Goal: Transaction & Acquisition: Obtain resource

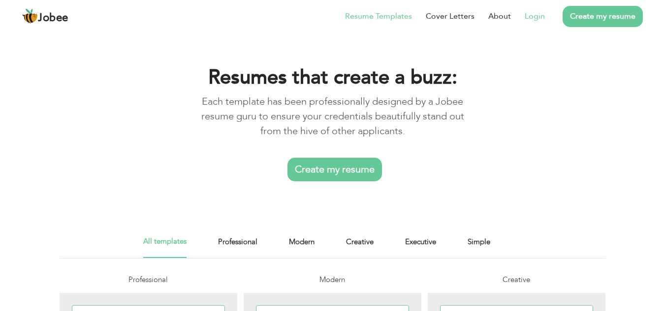
click at [535, 19] on link "Login" at bounding box center [534, 16] width 20 height 12
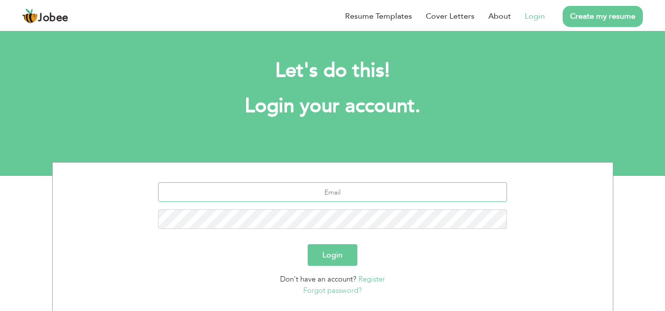
click at [313, 194] on input "text" at bounding box center [332, 193] width 349 height 20
type input "[EMAIL_ADDRESS][DOMAIN_NAME]"
click at [339, 255] on button "Login" at bounding box center [332, 256] width 50 height 22
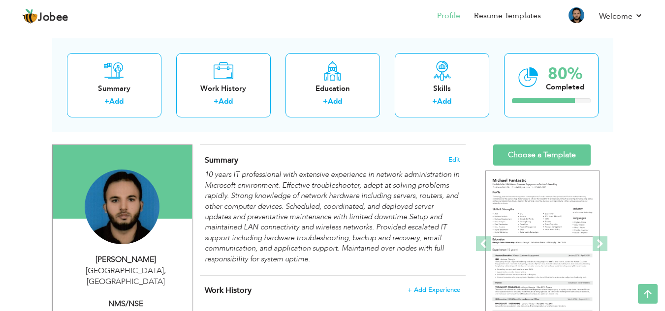
scroll to position [17, 0]
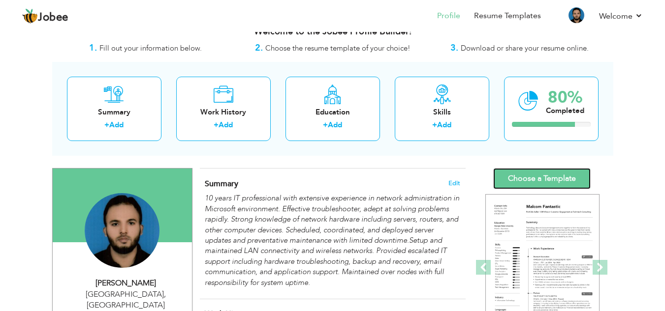
click at [527, 177] on link "Choose a Template" at bounding box center [541, 178] width 97 height 21
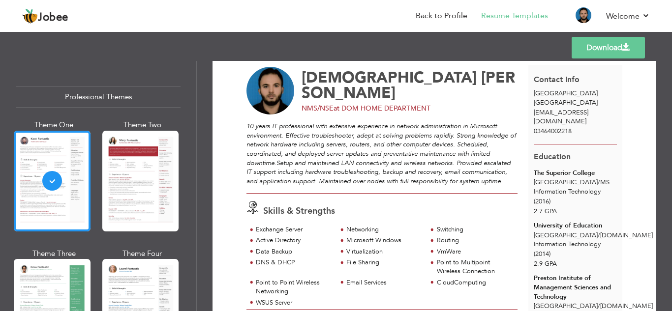
scroll to position [10, 0]
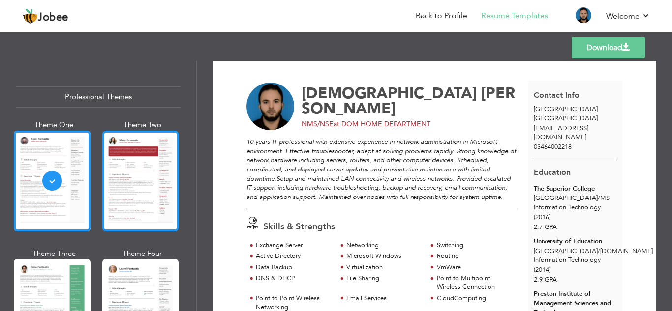
click at [139, 175] on div at bounding box center [140, 181] width 77 height 101
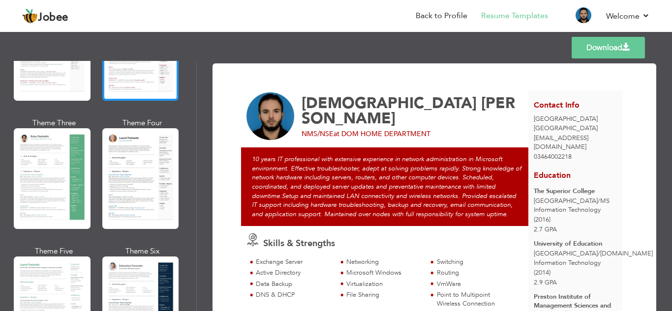
scroll to position [148, 0]
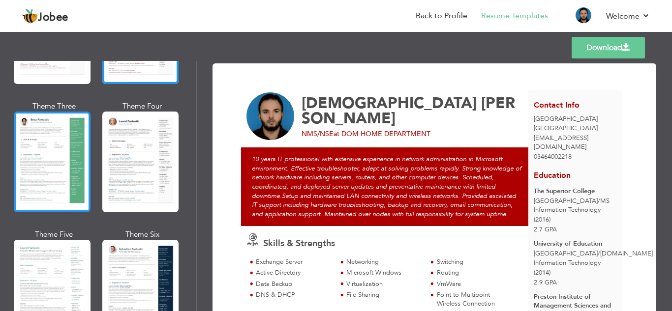
click at [38, 167] on div at bounding box center [52, 162] width 77 height 101
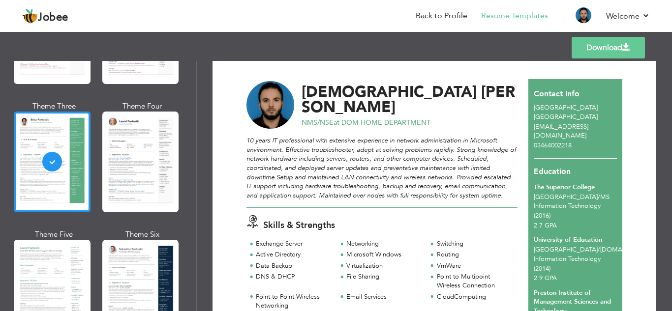
scroll to position [0, 0]
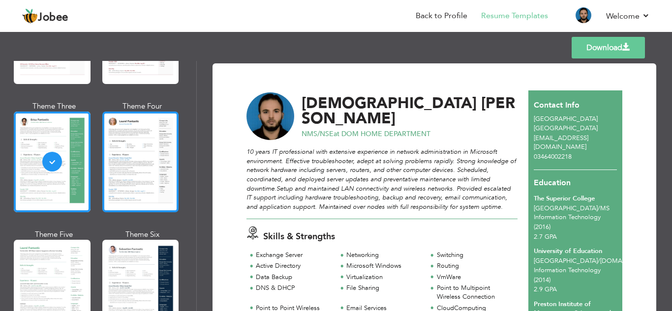
click at [132, 170] on div at bounding box center [140, 162] width 77 height 101
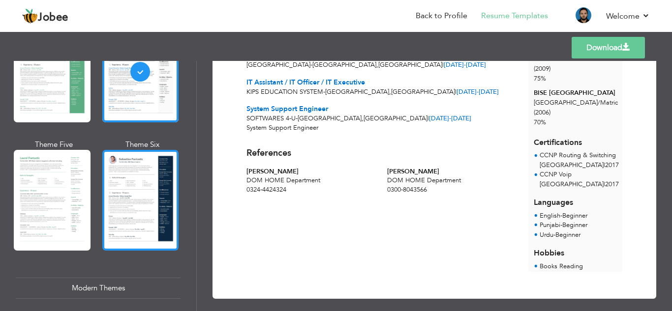
scroll to position [246, 0]
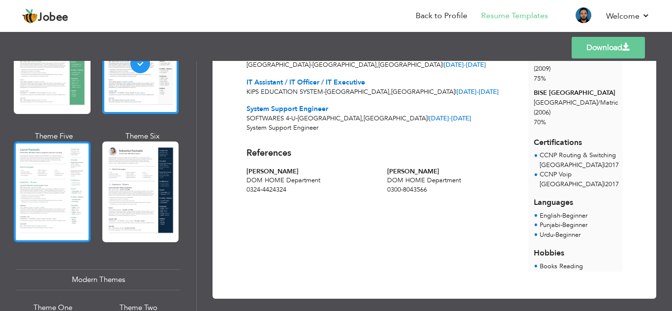
click at [57, 187] on div at bounding box center [52, 192] width 77 height 101
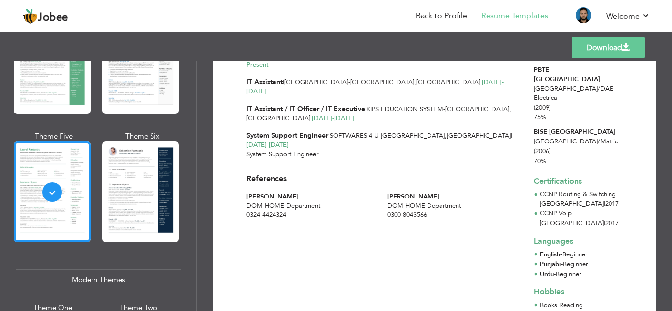
scroll to position [340, 0]
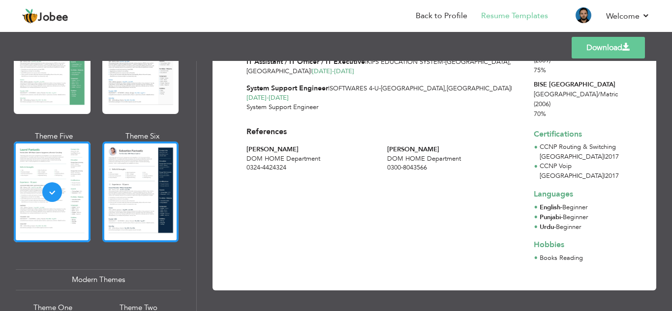
click at [140, 192] on div at bounding box center [140, 192] width 77 height 101
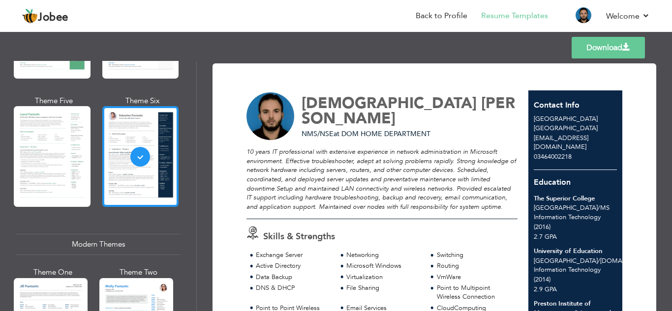
scroll to position [344, 0]
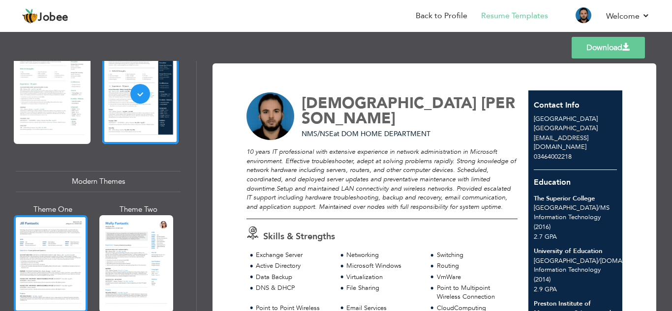
click at [45, 244] on div at bounding box center [51, 263] width 74 height 97
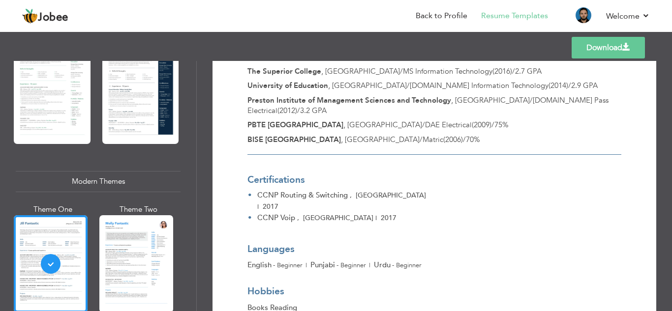
scroll to position [407, 0]
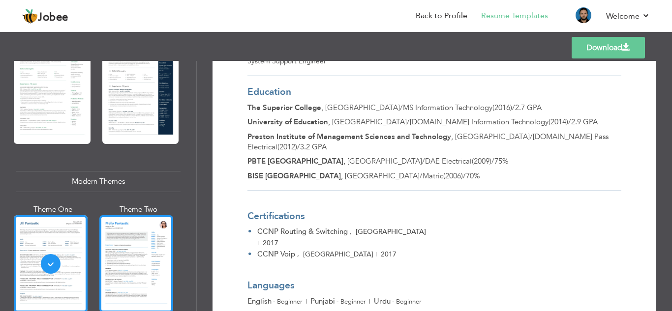
click at [136, 245] on div at bounding box center [136, 263] width 74 height 97
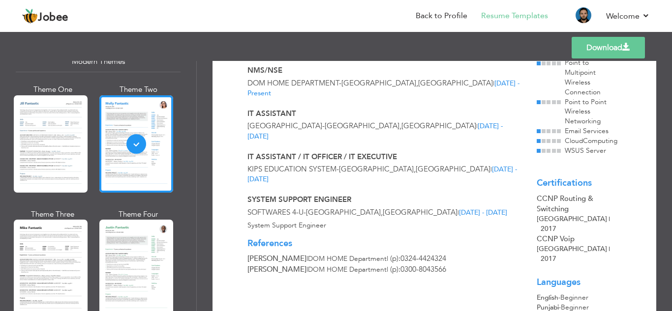
scroll to position [492, 0]
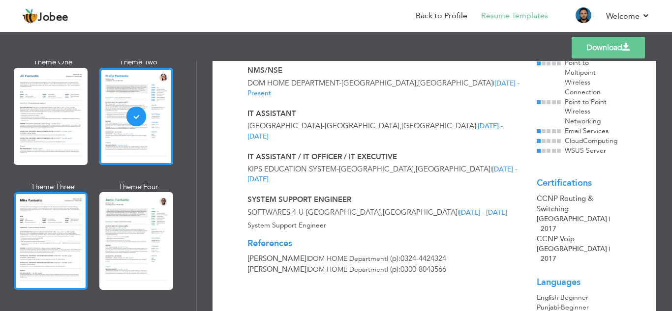
click at [39, 228] on div at bounding box center [51, 240] width 74 height 97
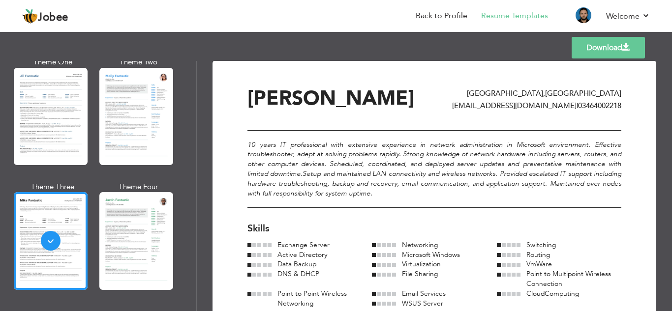
scroll to position [0, 0]
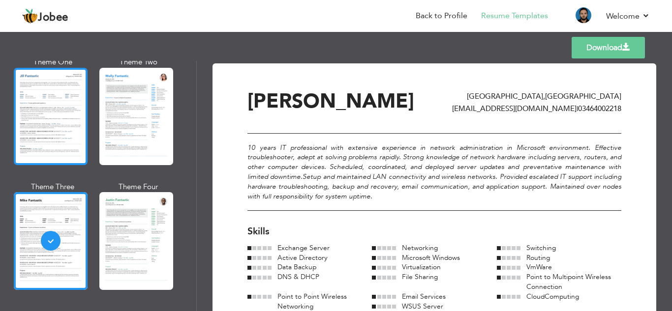
click at [48, 122] on div at bounding box center [51, 116] width 74 height 97
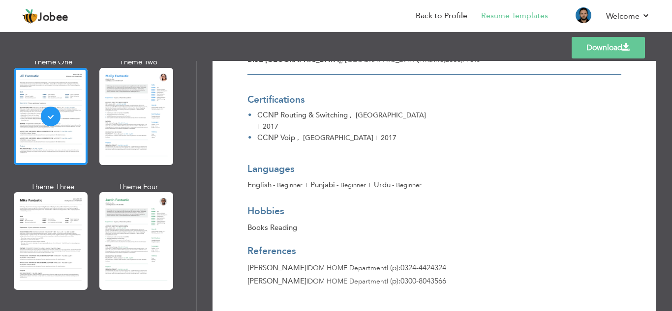
scroll to position [541, 0]
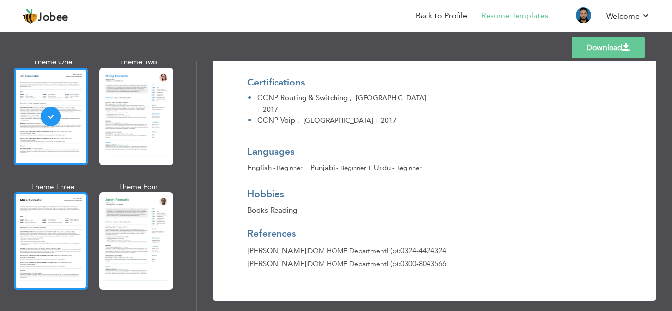
click at [46, 255] on div at bounding box center [51, 240] width 74 height 97
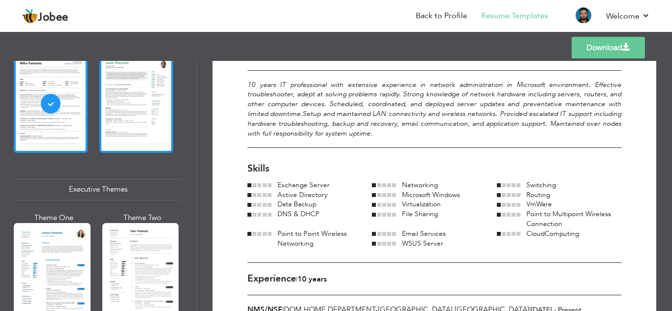
scroll to position [689, 0]
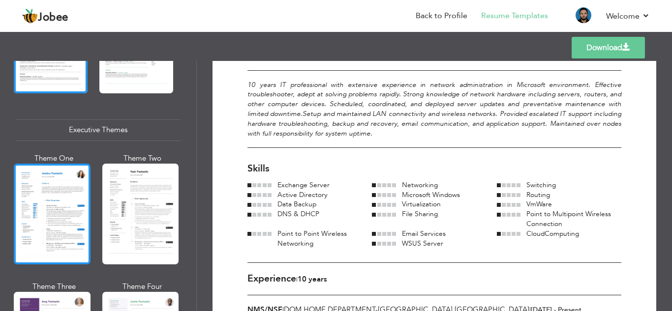
click at [34, 220] on div at bounding box center [52, 214] width 77 height 101
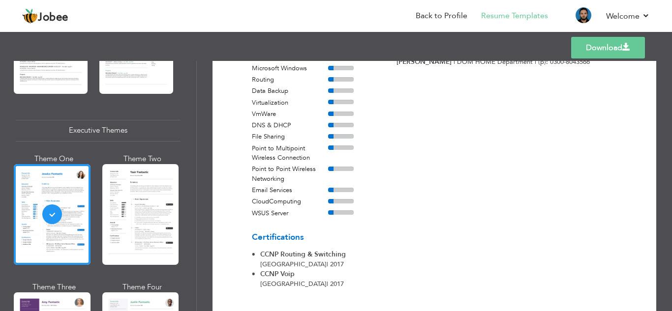
scroll to position [513, 0]
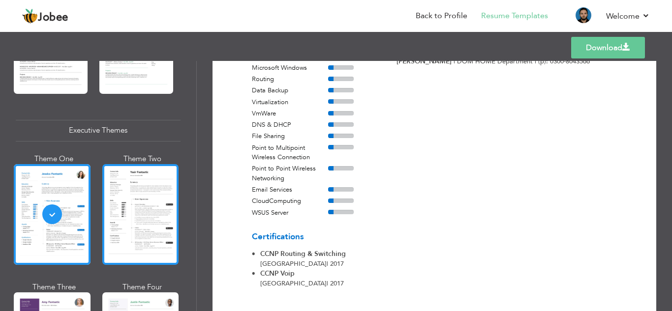
click at [136, 196] on div at bounding box center [140, 214] width 77 height 101
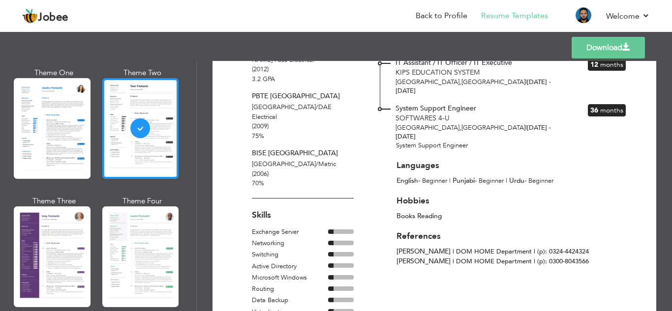
scroll to position [836, 0]
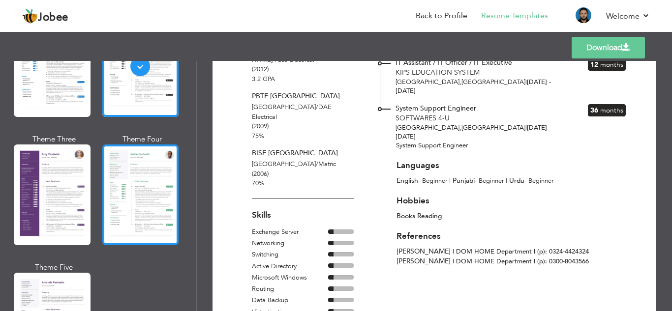
click at [144, 182] on div at bounding box center [140, 195] width 77 height 101
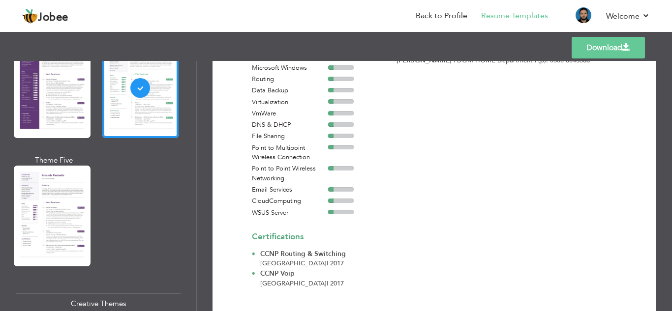
scroll to position [984, 0]
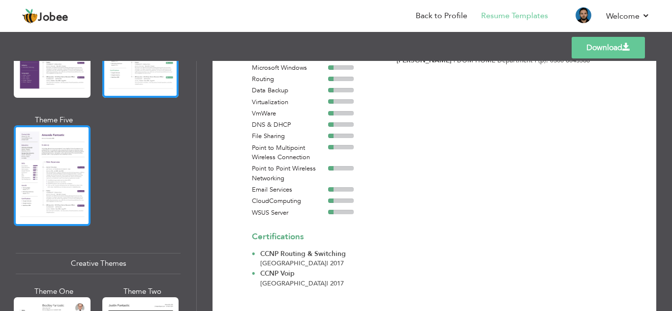
click at [40, 174] on div at bounding box center [52, 175] width 77 height 101
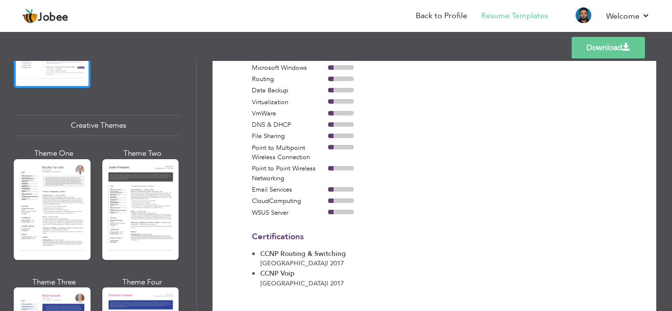
scroll to position [1132, 0]
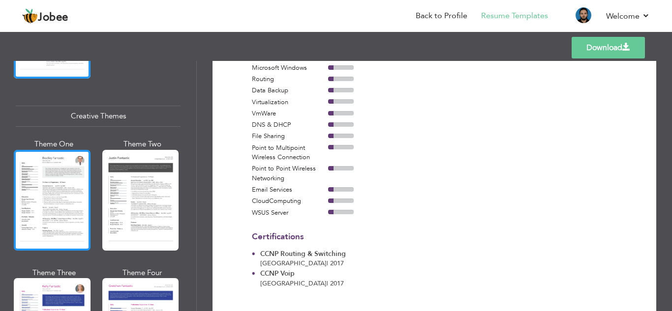
click at [36, 191] on div at bounding box center [52, 200] width 77 height 101
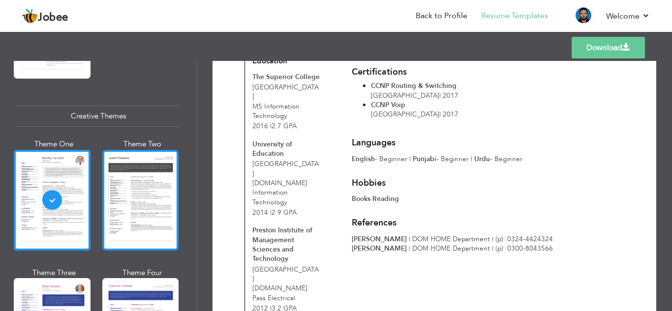
scroll to position [394, 0]
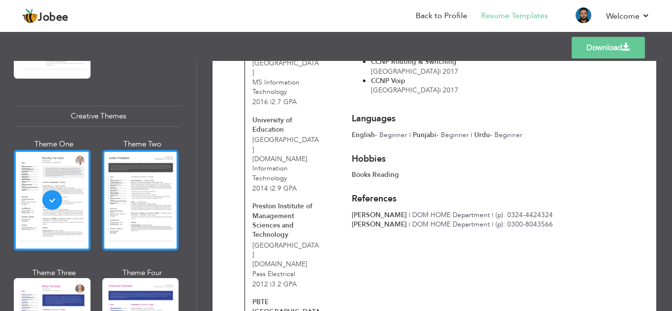
click at [141, 181] on div at bounding box center [140, 200] width 77 height 101
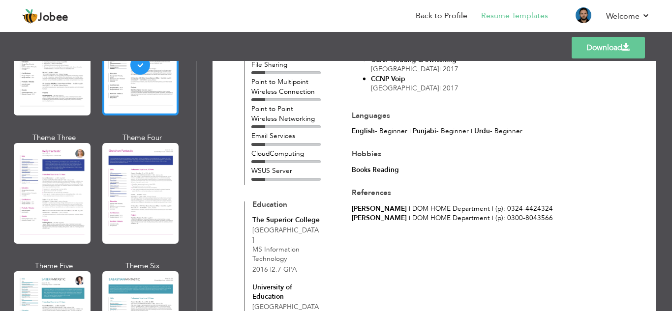
scroll to position [1279, 0]
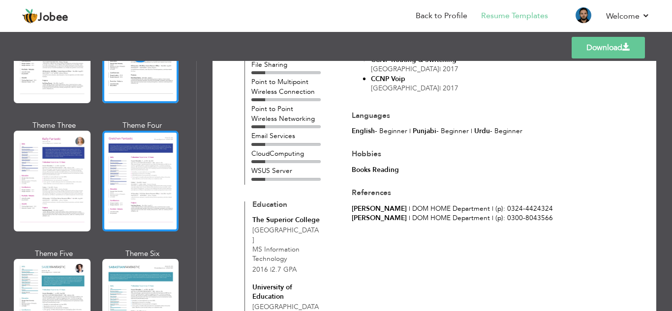
click at [128, 168] on div at bounding box center [140, 181] width 77 height 101
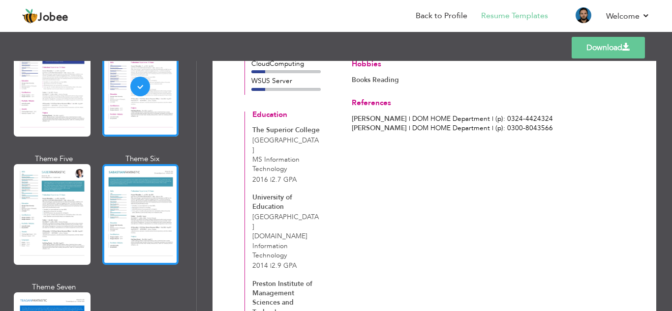
scroll to position [1378, 0]
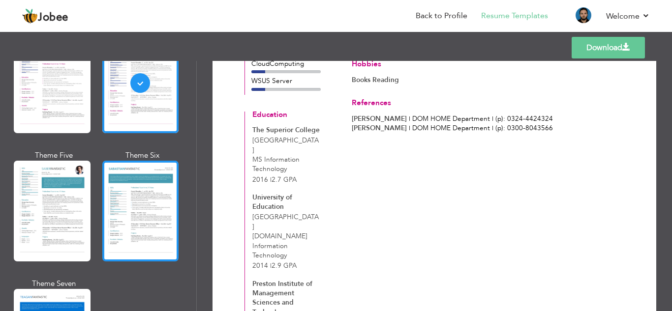
click at [118, 207] on div at bounding box center [140, 211] width 77 height 101
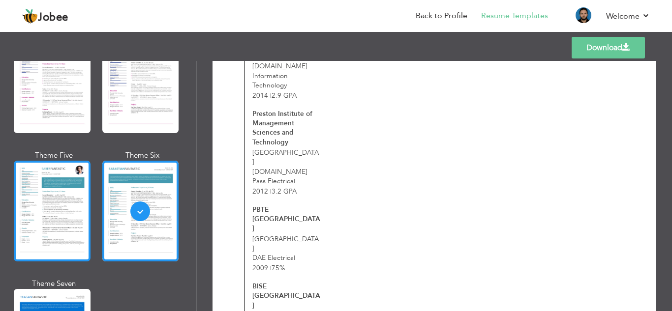
scroll to position [614, 0]
click at [68, 200] on div at bounding box center [52, 211] width 77 height 101
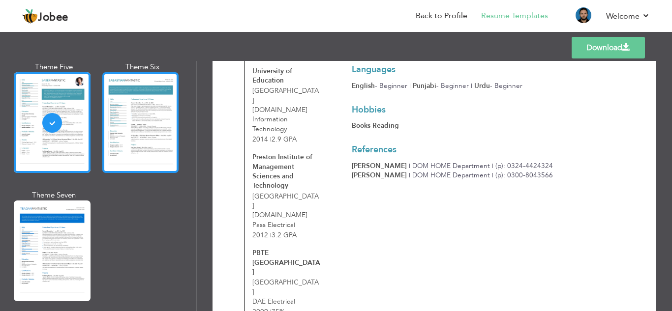
scroll to position [1525, 0]
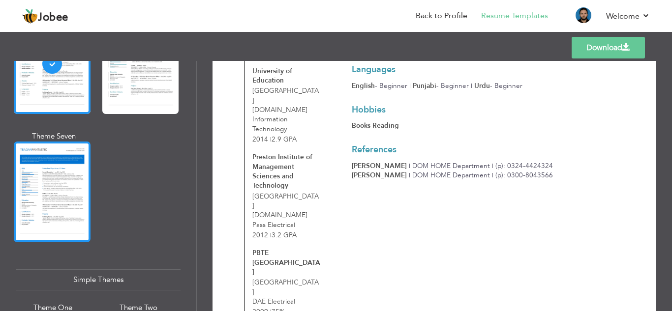
click at [47, 193] on div at bounding box center [52, 192] width 77 height 101
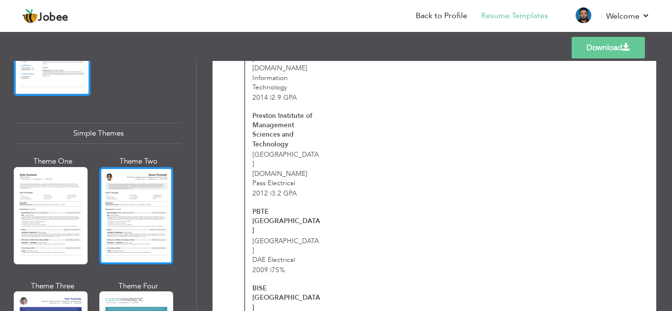
scroll to position [1673, 0]
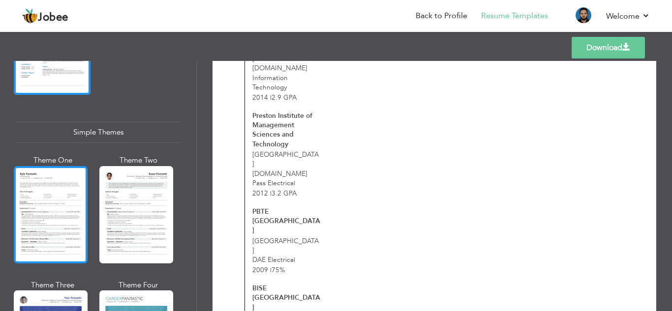
click at [46, 206] on div at bounding box center [51, 214] width 74 height 97
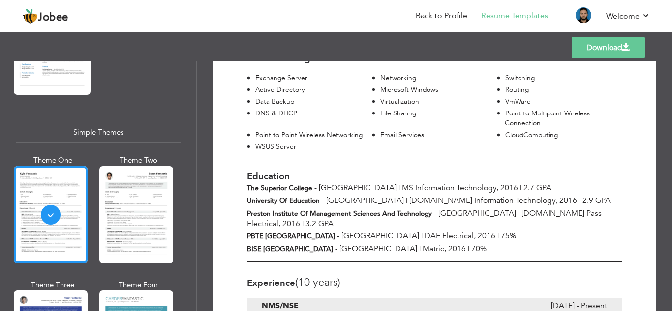
scroll to position [196, 0]
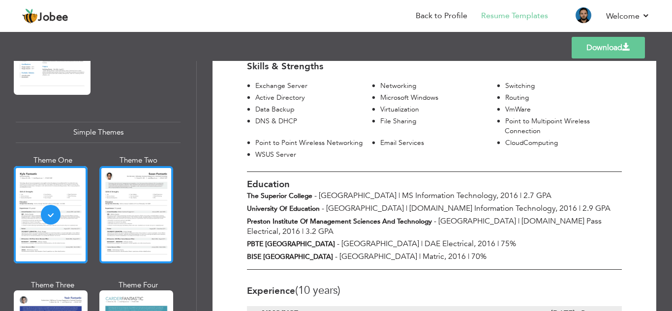
click at [133, 195] on div at bounding box center [136, 214] width 74 height 97
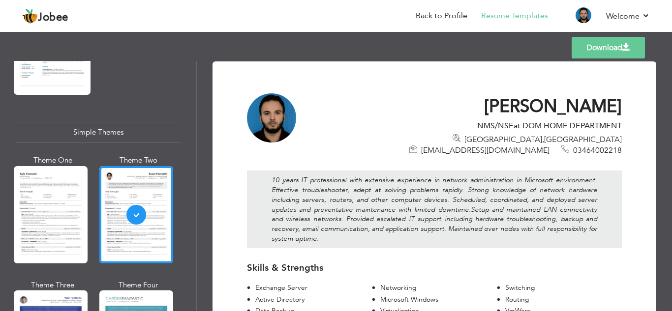
scroll to position [0, 0]
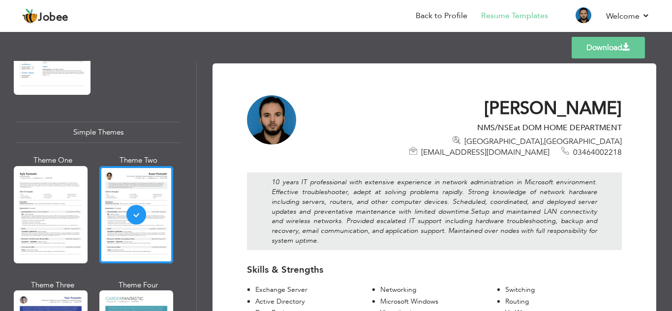
click at [623, 44] on span at bounding box center [626, 47] width 8 height 8
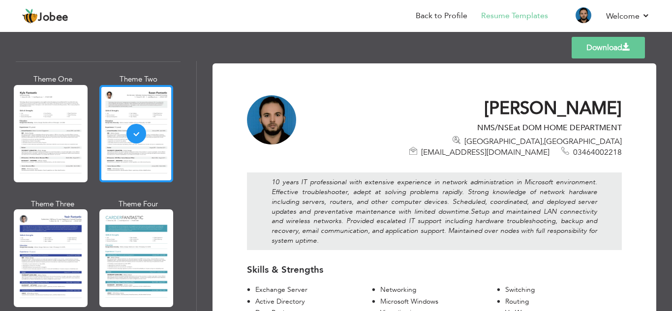
scroll to position [1755, 0]
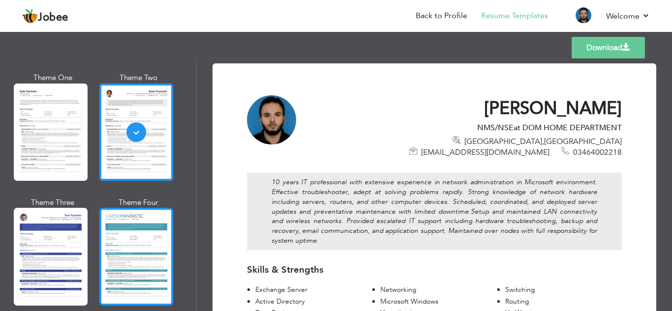
click at [134, 236] on div at bounding box center [136, 256] width 74 height 97
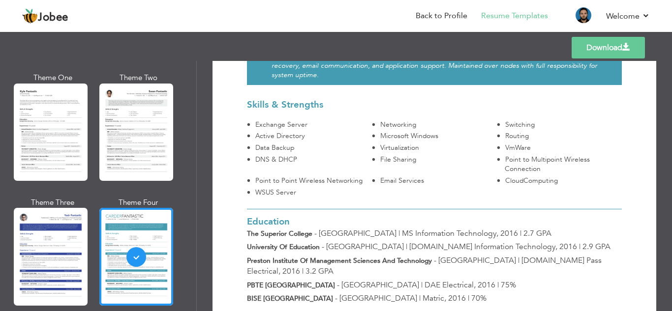
scroll to position [206, 0]
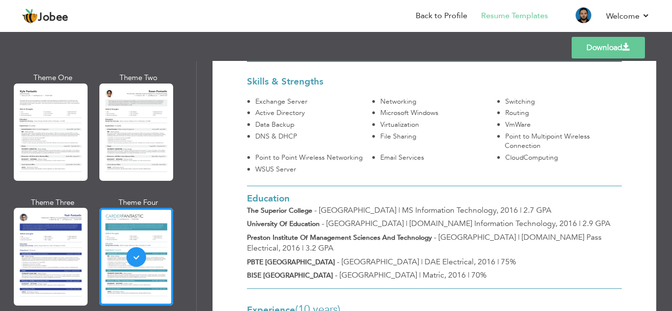
click at [55, 230] on div at bounding box center [51, 256] width 74 height 97
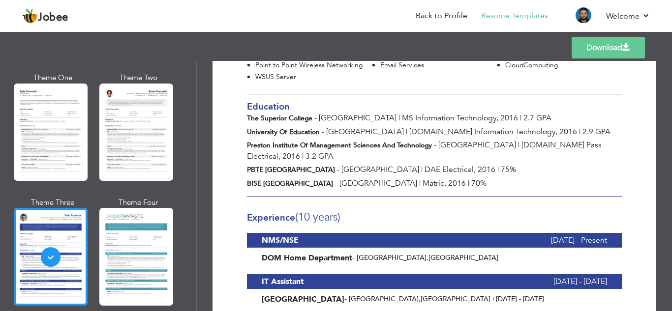
scroll to position [295, 0]
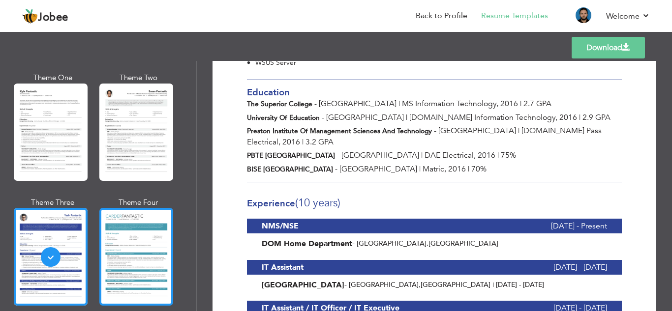
click at [120, 229] on div at bounding box center [136, 256] width 74 height 97
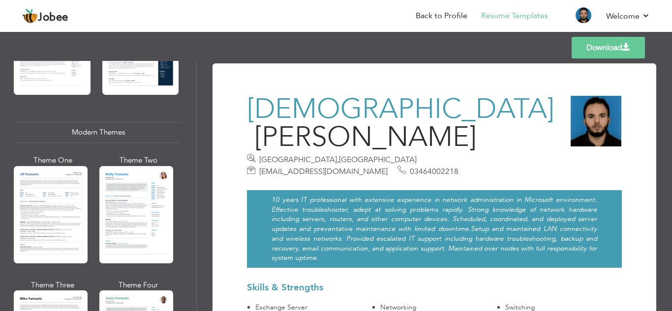
scroll to position [443, 0]
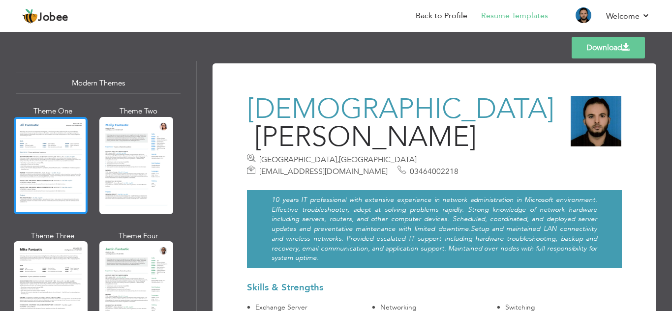
click at [50, 157] on div at bounding box center [51, 165] width 74 height 97
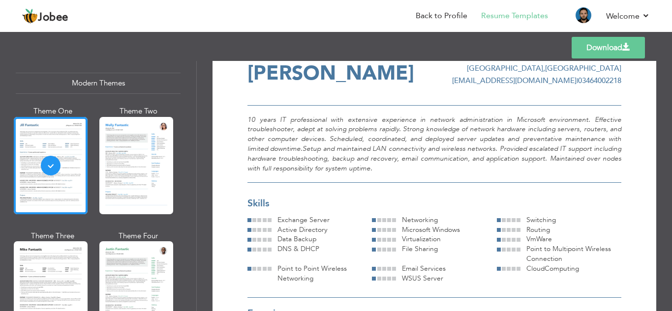
scroll to position [0, 0]
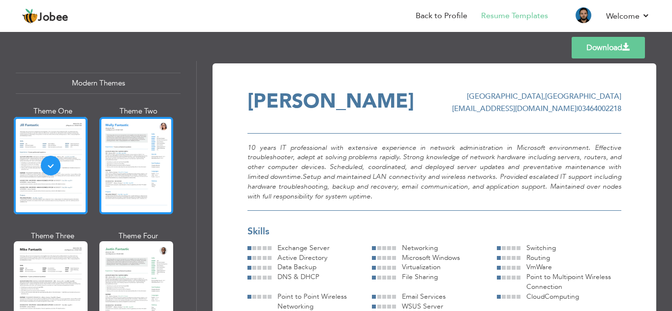
click at [124, 162] on div at bounding box center [136, 165] width 74 height 97
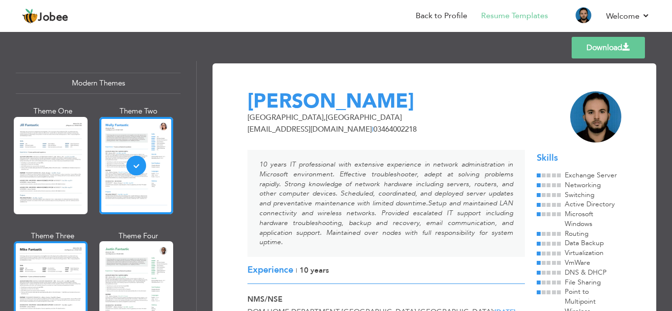
click at [51, 269] on div at bounding box center [51, 290] width 74 height 97
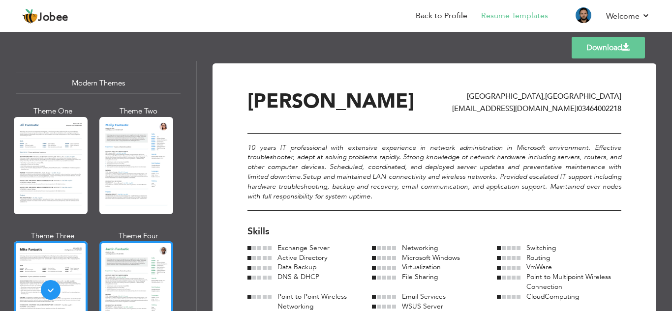
click at [132, 273] on div at bounding box center [136, 290] width 74 height 97
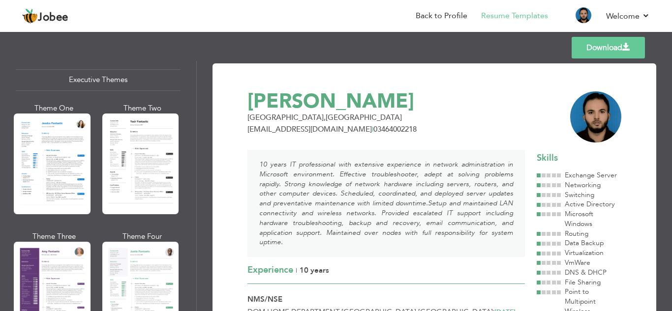
scroll to position [738, 0]
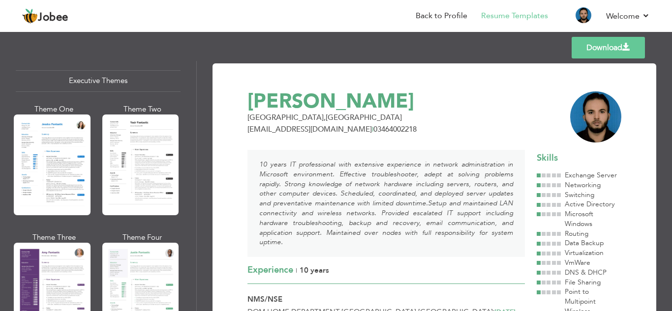
click at [121, 169] on div at bounding box center [140, 165] width 77 height 101
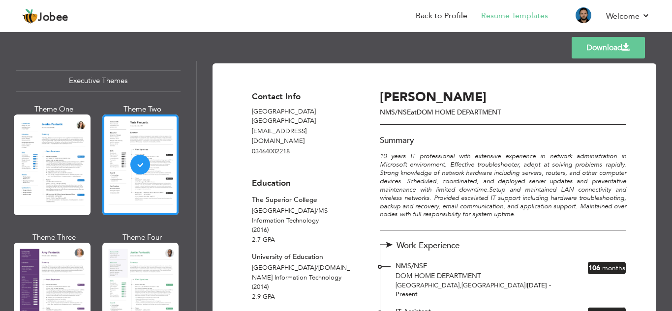
click at [46, 163] on div at bounding box center [52, 165] width 77 height 101
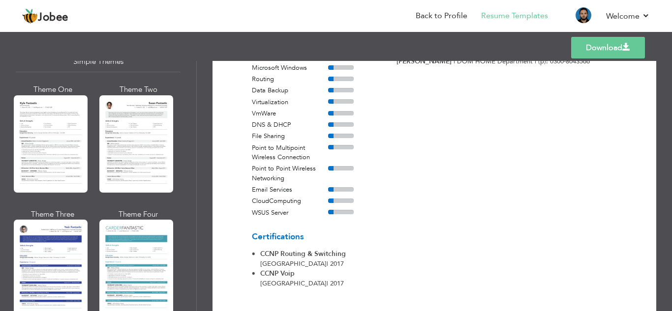
scroll to position [1753, 0]
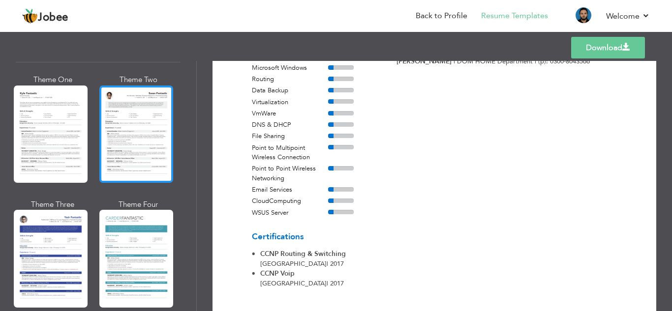
click at [125, 124] on div at bounding box center [136, 134] width 74 height 97
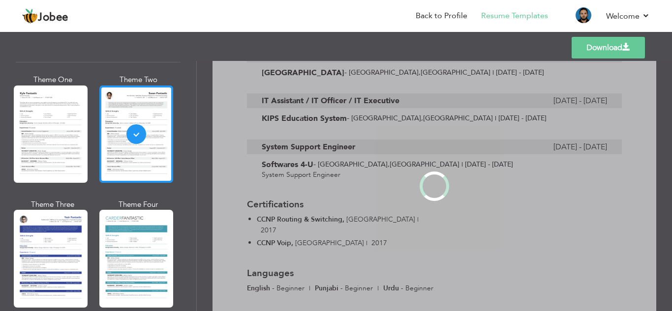
scroll to position [1754, 0]
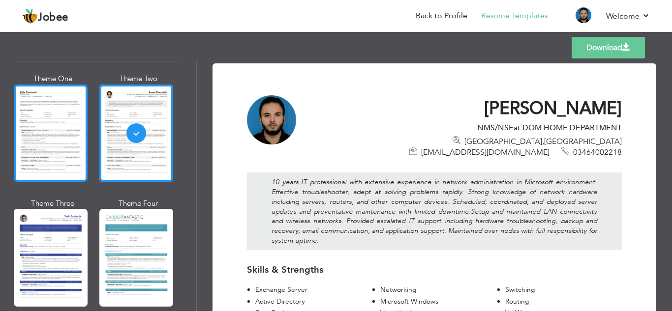
click at [59, 123] on div at bounding box center [51, 133] width 74 height 97
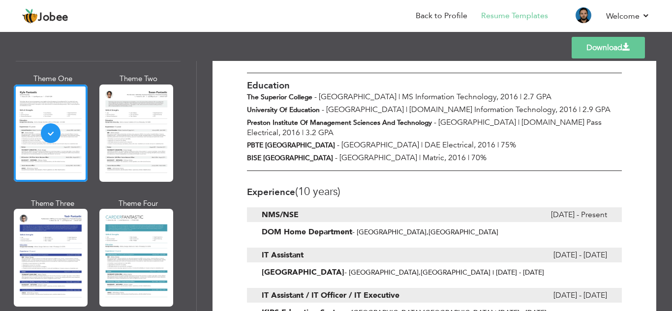
scroll to position [49, 0]
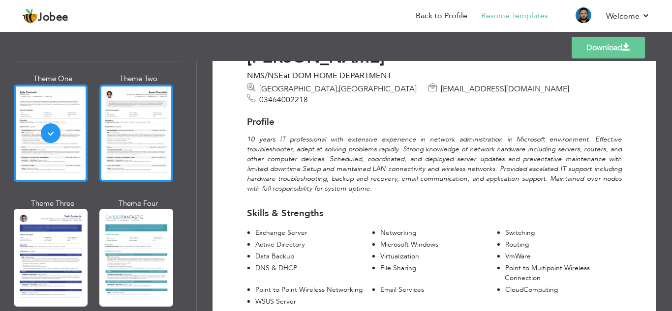
click at [145, 123] on div at bounding box center [136, 133] width 74 height 97
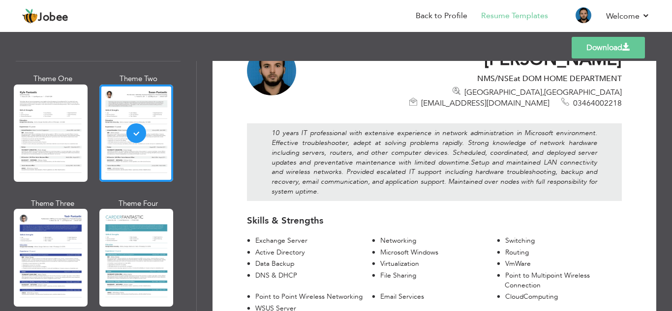
scroll to position [0, 0]
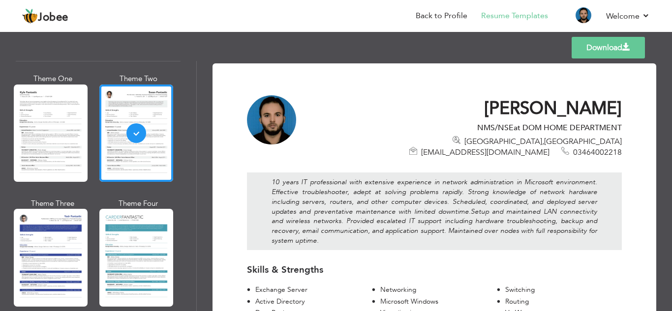
click at [610, 50] on link "Download" at bounding box center [608, 48] width 73 height 22
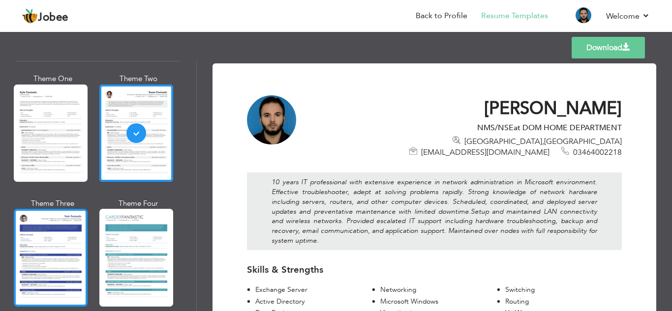
click at [30, 244] on div at bounding box center [51, 257] width 74 height 97
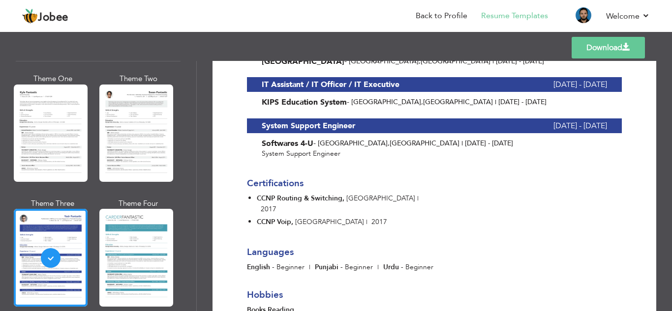
scroll to position [541, 0]
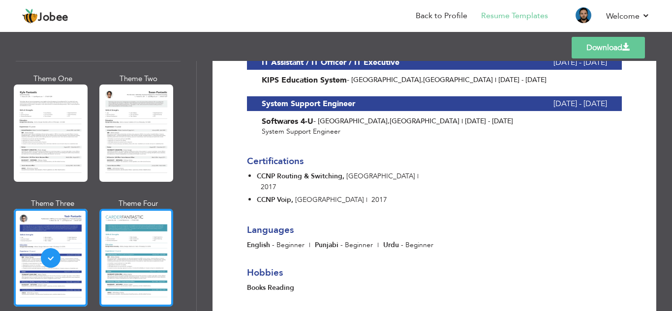
click at [131, 230] on div at bounding box center [136, 257] width 74 height 97
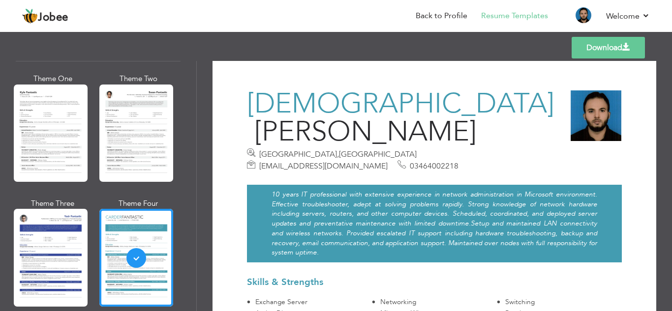
scroll to position [0, 0]
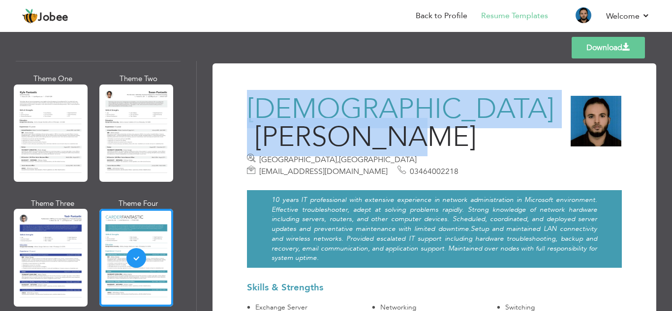
drag, startPoint x: 328, startPoint y: 136, endPoint x: 246, endPoint y: 109, distance: 85.7
click at [246, 109] on div "Muhammad Waqas Khan Lahore , Pakistan waqas.durrani89@gmail.com 03464002218" at bounding box center [402, 136] width 325 height 82
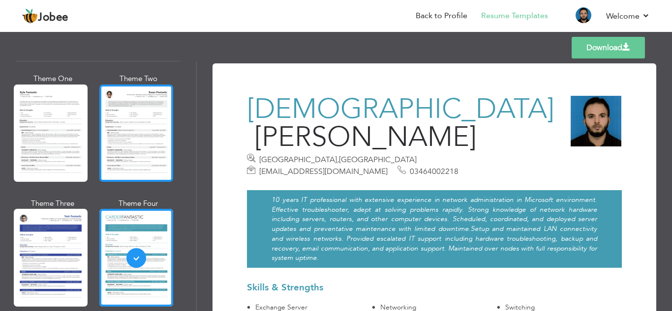
click at [119, 119] on div at bounding box center [136, 133] width 74 height 97
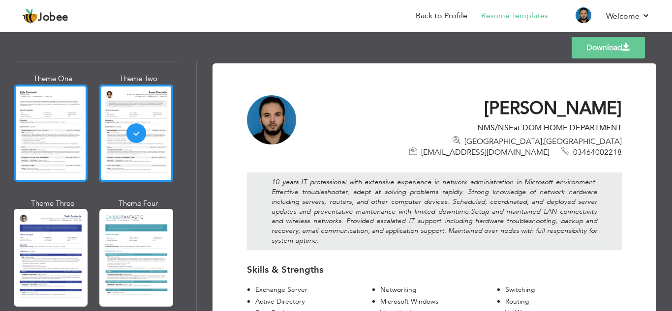
click at [63, 111] on div at bounding box center [51, 133] width 74 height 97
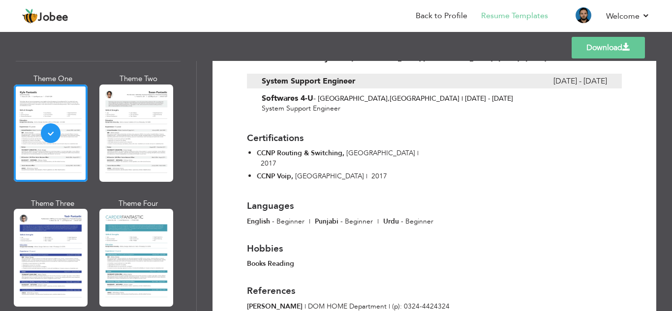
scroll to position [590, 0]
